Goal: Task Accomplishment & Management: Use online tool/utility

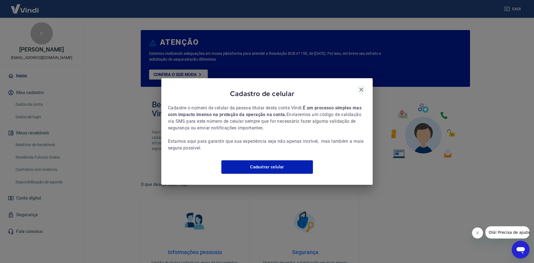
click at [362, 88] on icon "button" at bounding box center [361, 90] width 4 height 4
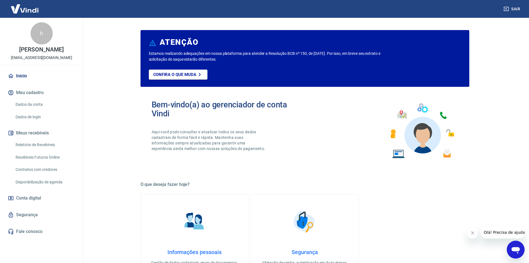
click at [50, 157] on link "Recebíveis Futuros Online" at bounding box center [44, 156] width 63 height 11
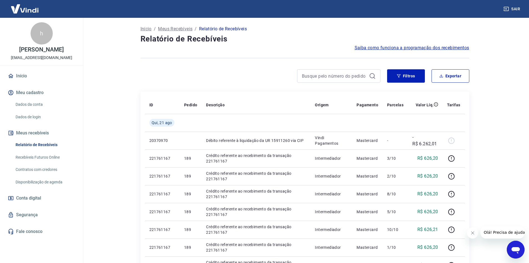
drag, startPoint x: 46, startPoint y: 149, endPoint x: 69, endPoint y: 160, distance: 25.8
click at [46, 149] on link "Relatório de Recebíveis" at bounding box center [44, 144] width 63 height 11
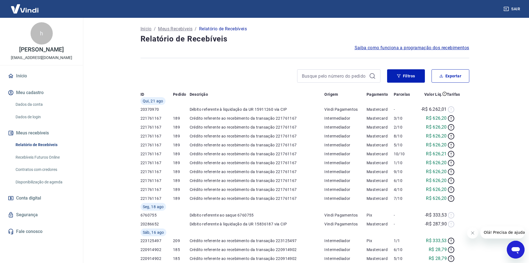
click at [45, 158] on link "Recebíveis Futuros Online" at bounding box center [44, 156] width 63 height 11
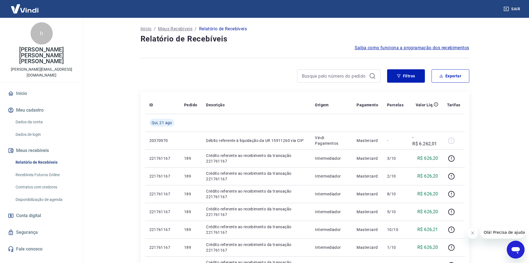
click at [49, 169] on link "Recebíveis Futuros Online" at bounding box center [44, 174] width 63 height 11
